Goal: Task Accomplishment & Management: Manage account settings

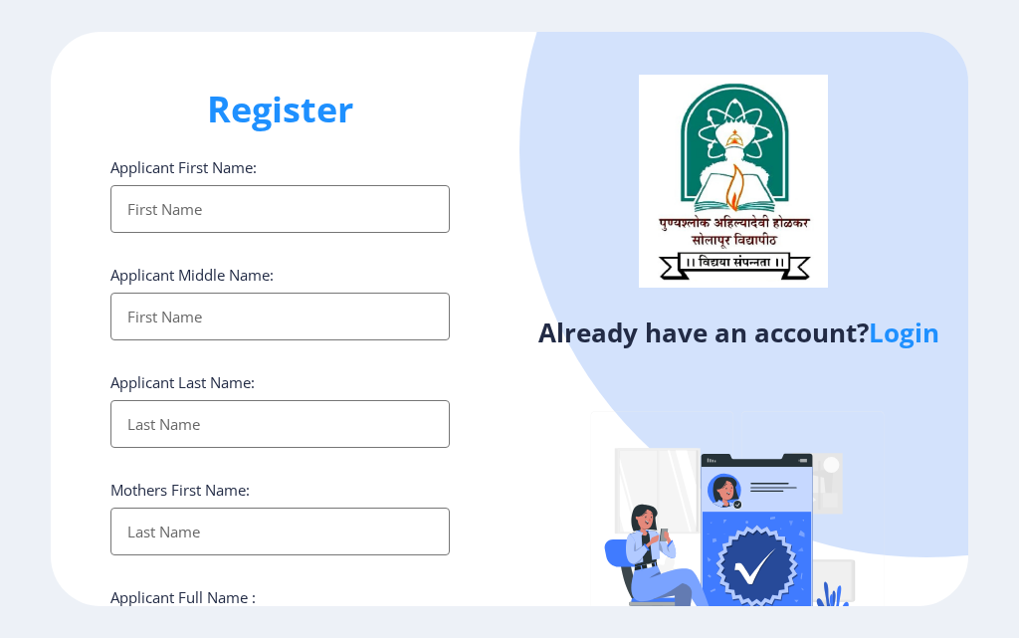
select select
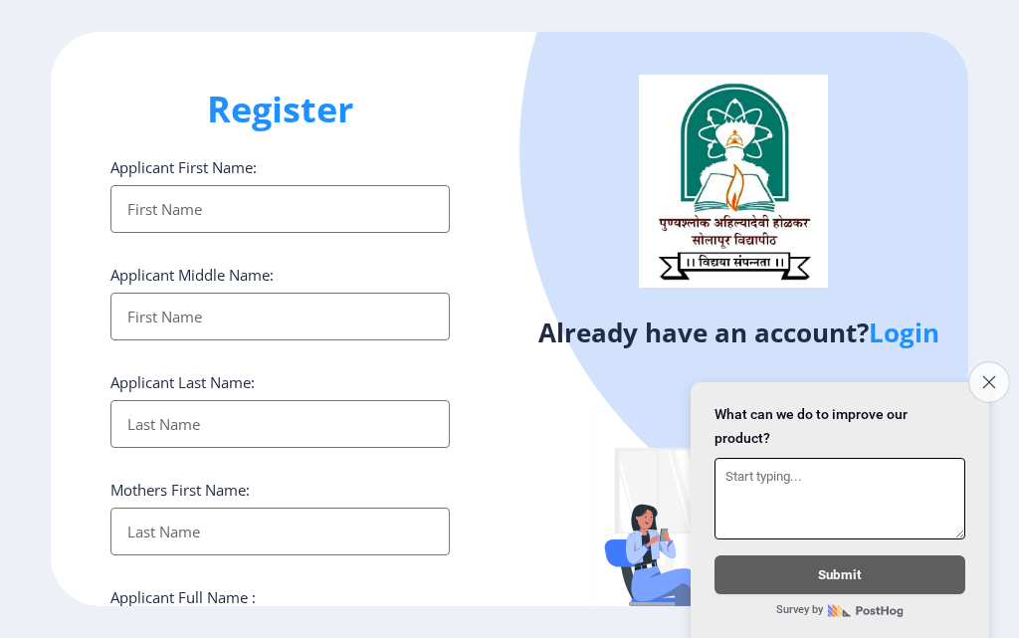
click at [995, 373] on button "Close survey" at bounding box center [989, 382] width 42 height 42
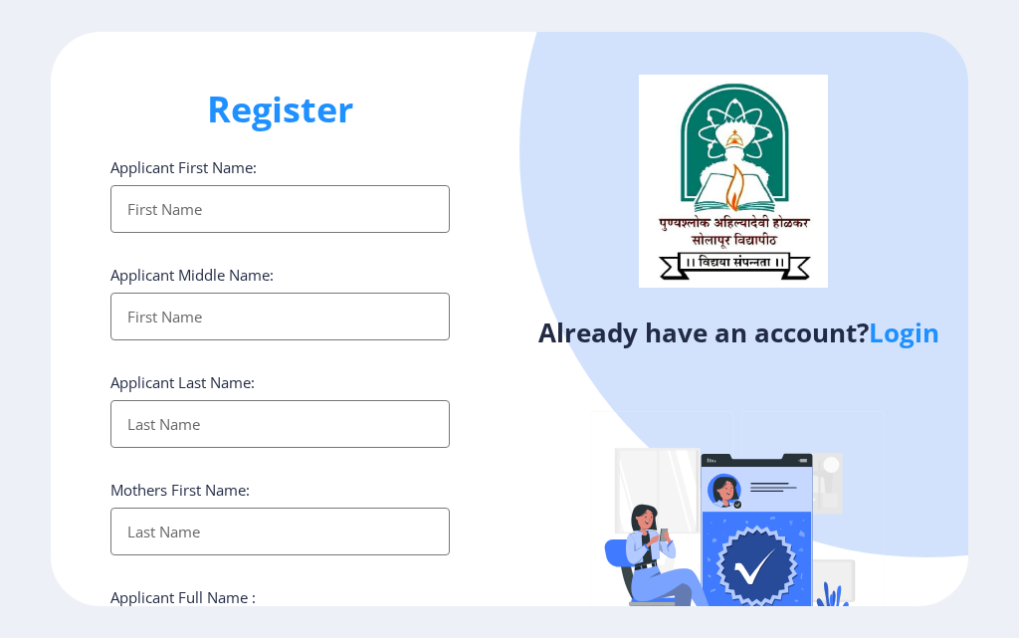
click at [502, 70] on div "Register Applicant First Name: Applicant Middle Name: Applicant Last Name: Moth…" at bounding box center [280, 319] width 459 height 574
click at [477, 428] on div "Register Applicant First Name: Applicant Middle Name: Applicant Last Name: Moth…" at bounding box center [280, 319] width 459 height 574
click at [908, 332] on link "Login" at bounding box center [904, 333] width 71 height 36
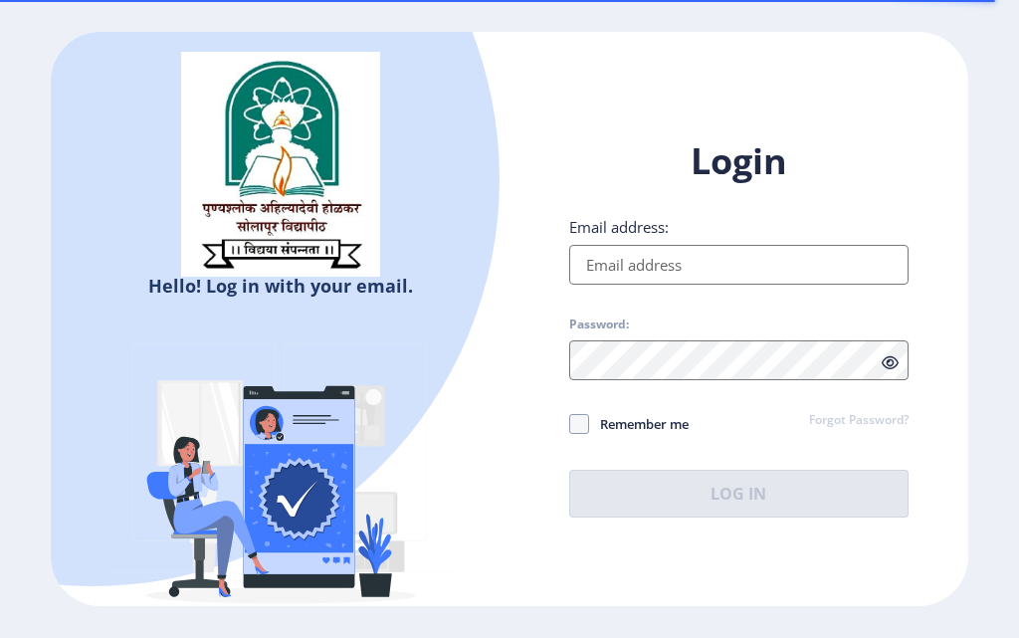
click at [711, 251] on input "Email address:" at bounding box center [738, 265] width 339 height 40
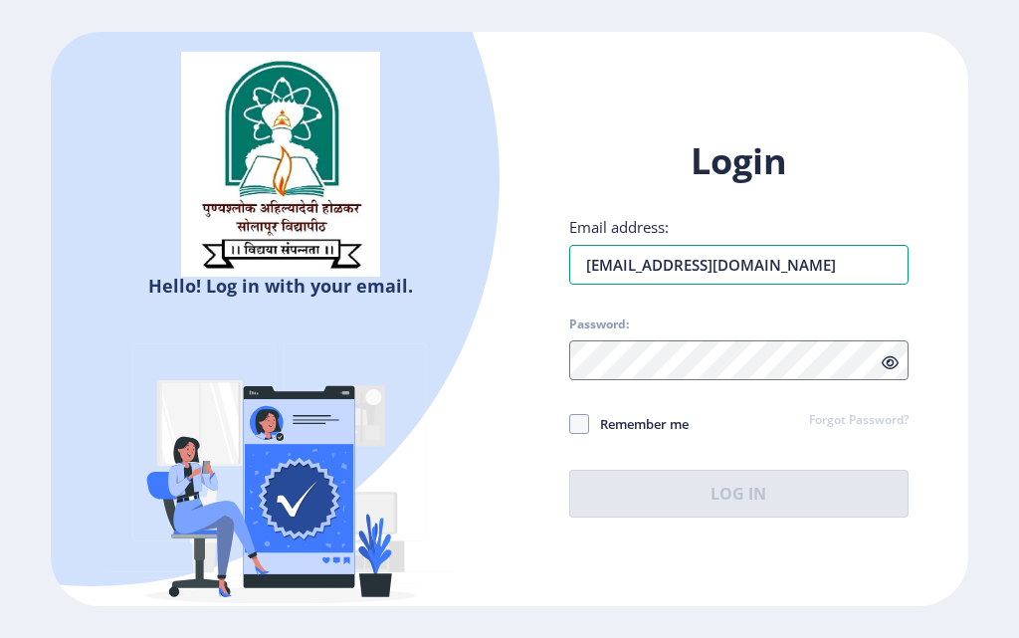
type input "[EMAIL_ADDRESS][DOMAIN_NAME]"
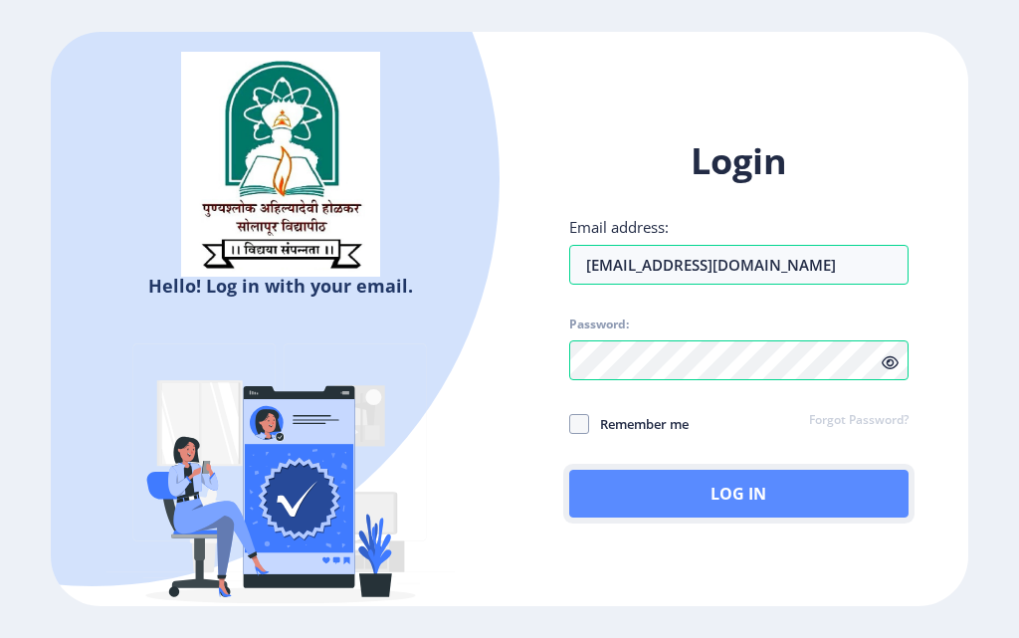
click at [708, 497] on button "Log In" at bounding box center [738, 494] width 339 height 48
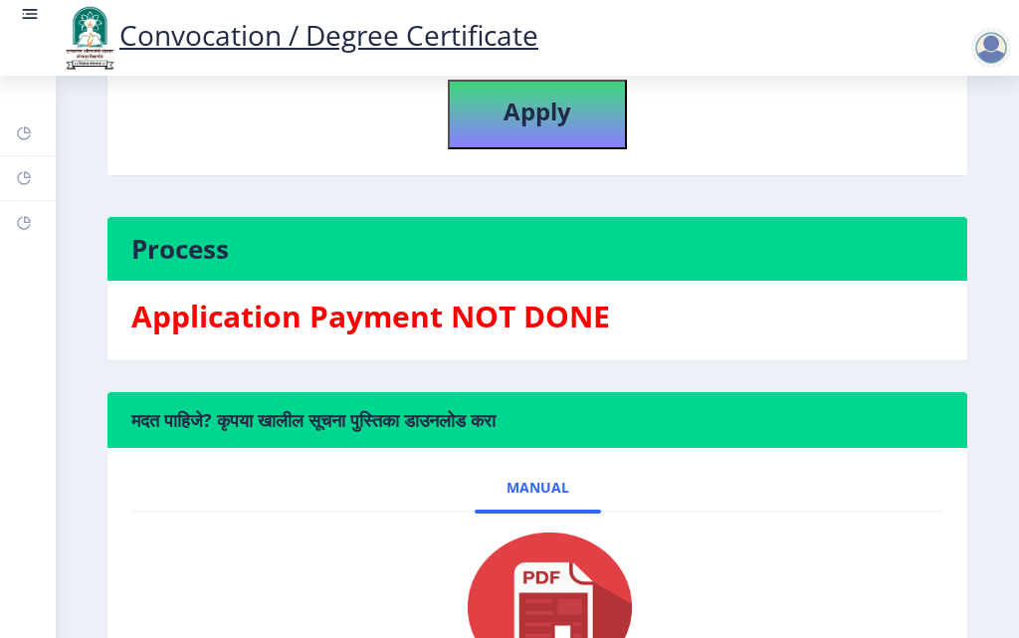
scroll to position [682, 0]
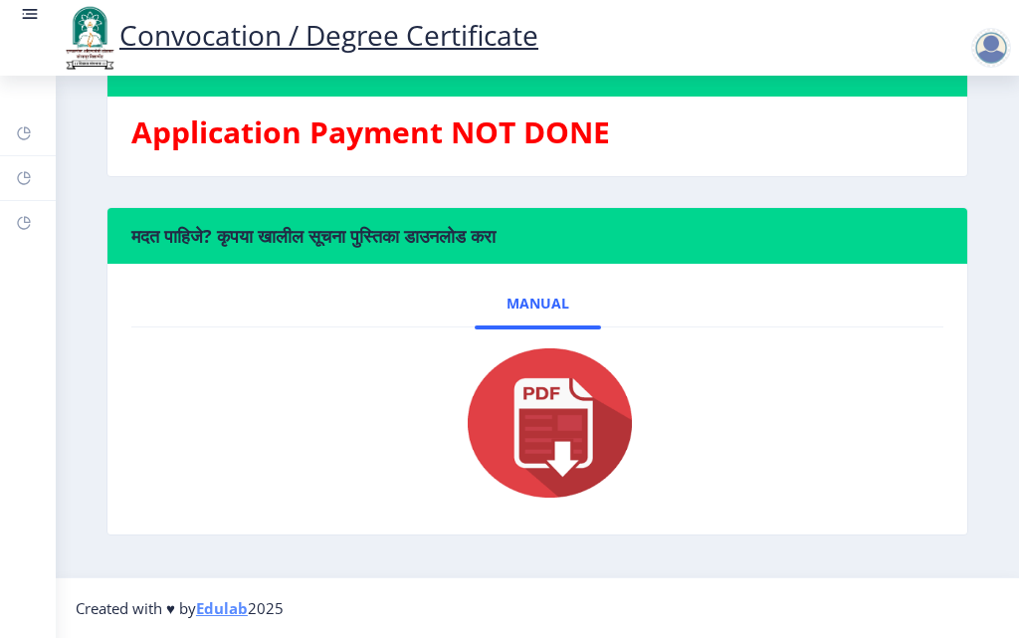
click at [546, 398] on img at bounding box center [537, 422] width 199 height 159
